Goal: Communication & Community: Answer question/provide support

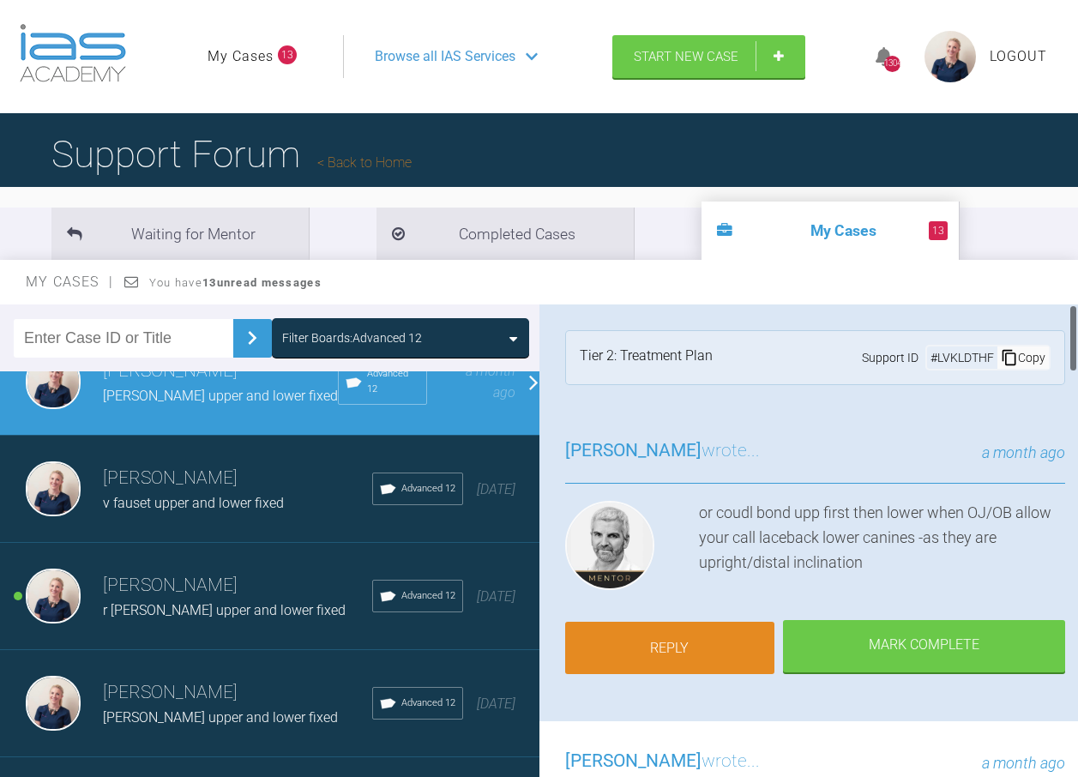
click at [709, 634] on link "Reply" at bounding box center [670, 648] width 210 height 53
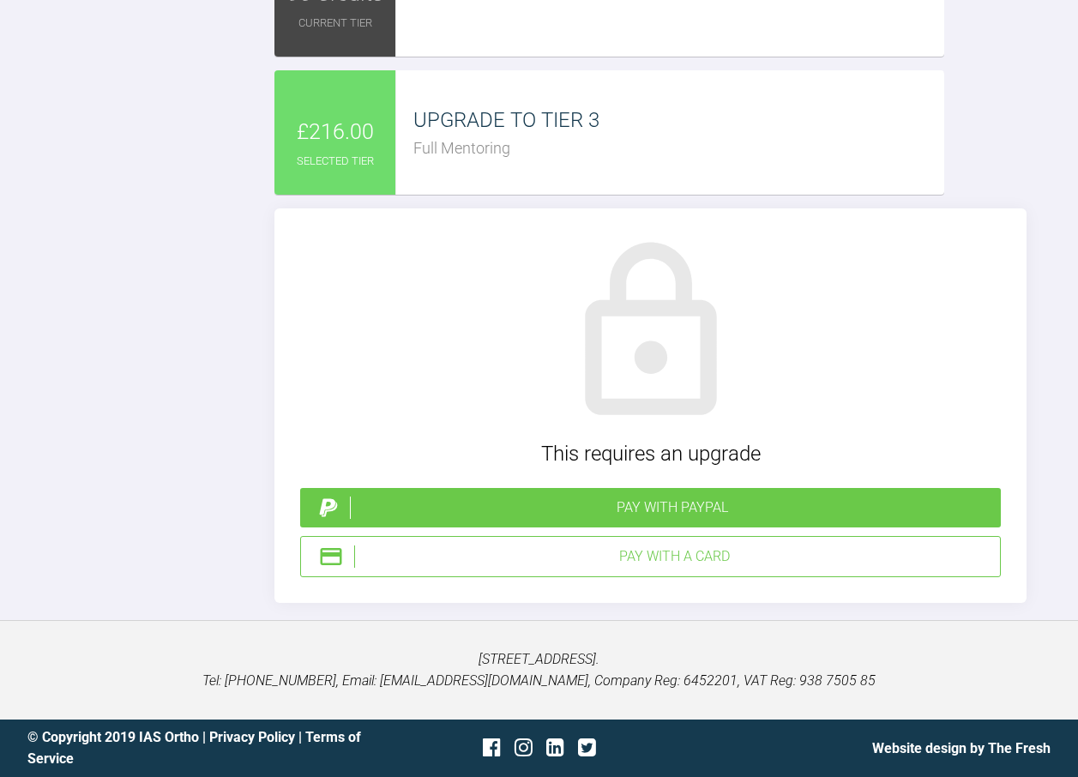
scroll to position [3910, 0]
type input "C:\fakepath\tsalvin18.jpg"
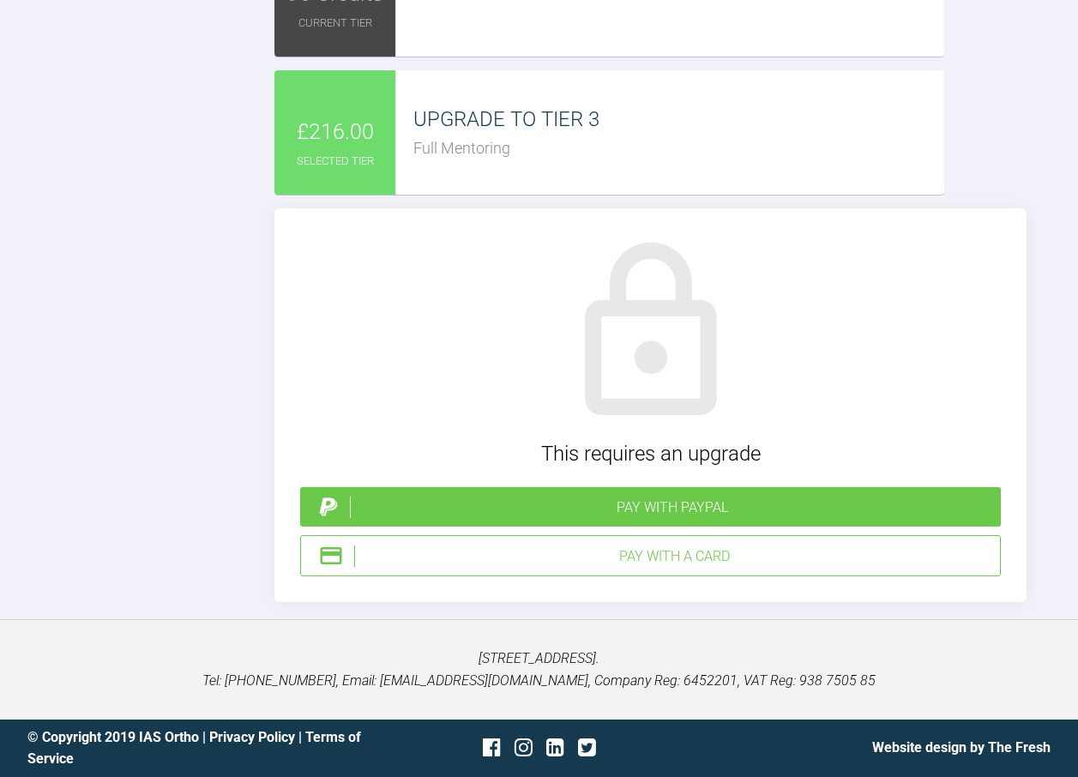
scroll to position [4339, 0]
type textarea "0.22mbt legand 0.16niti wires lace backs lower 6543 right and left GIC upper mo…"
click at [674, 509] on div "Pay with PayPal" at bounding box center [672, 508] width 644 height 22
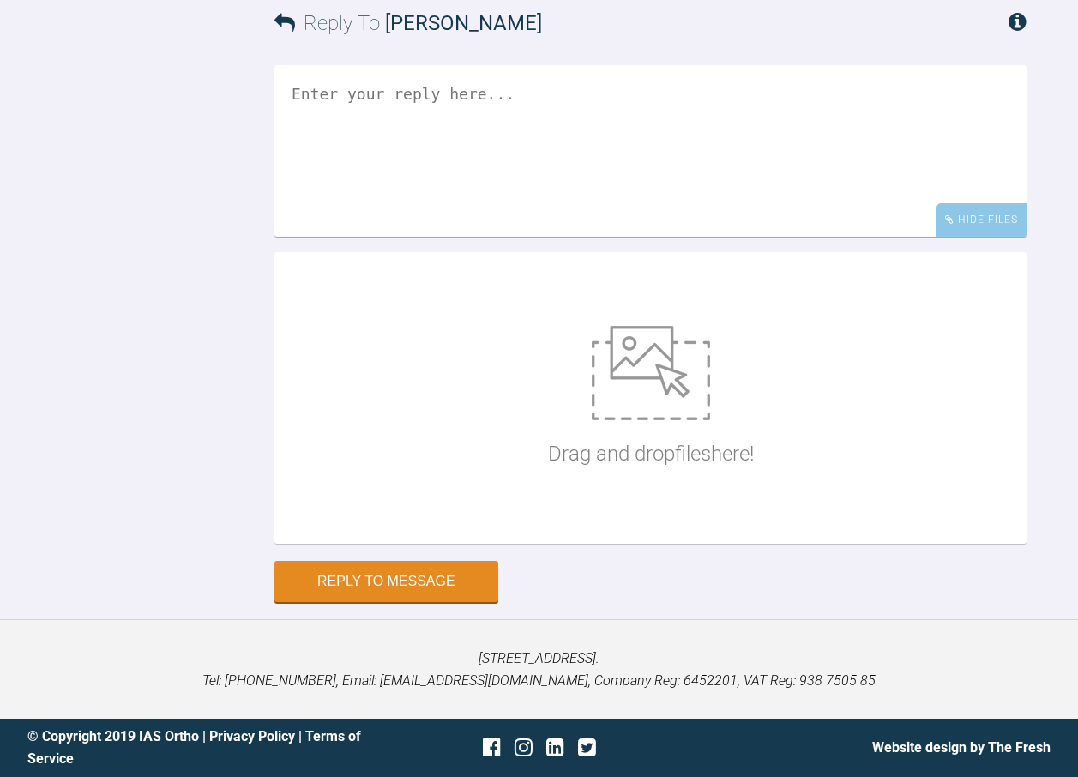
scroll to position [4520, 0]
